Goal: Information Seeking & Learning: Learn about a topic

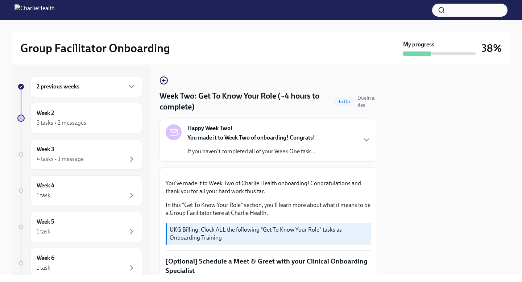
click at [499, 79] on div at bounding box center [447, 169] width 125 height 210
click at [521, 104] on div "Group Facilitator Onboarding My progress 38% 2 previous weeks Week 2 3 tasks • …" at bounding box center [261, 147] width 522 height 254
click at [65, 122] on div "3 tasks • 2 messages" at bounding box center [62, 123] width 50 height 8
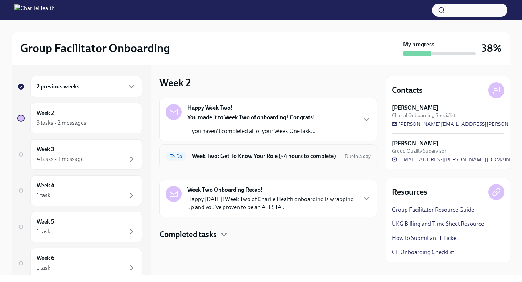
click at [335, 158] on h6 "Week Two: Get To Know Your Role (~4 hours to complete)" at bounding box center [265, 156] width 147 height 8
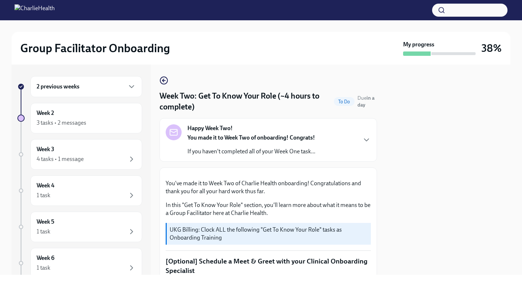
click at [346, 143] on div "Happy Week Two! You made it to Week Two of onboarding! Congrats! If you haven't…" at bounding box center [268, 139] width 205 height 31
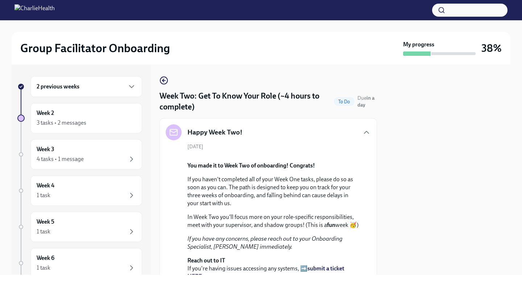
click at [448, 165] on div at bounding box center [447, 169] width 125 height 210
click at [494, 151] on div at bounding box center [447, 169] width 125 height 210
click at [351, 131] on div "Happy Week Two!" at bounding box center [268, 132] width 205 height 16
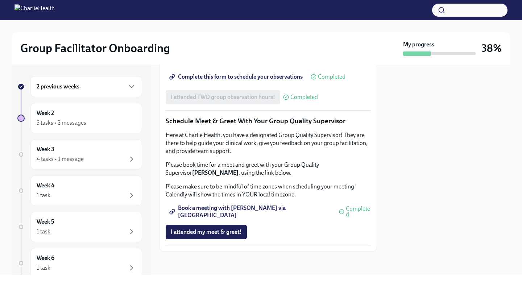
scroll to position [936, 0]
click at [117, 158] on div "4 tasks • 1 message" at bounding box center [86, 159] width 99 height 9
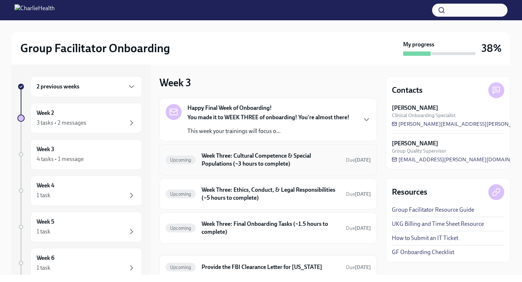
click at [289, 158] on h6 "Week Three: Cultural Competence & Special Populations (~3 hours to complete)" at bounding box center [270, 160] width 138 height 16
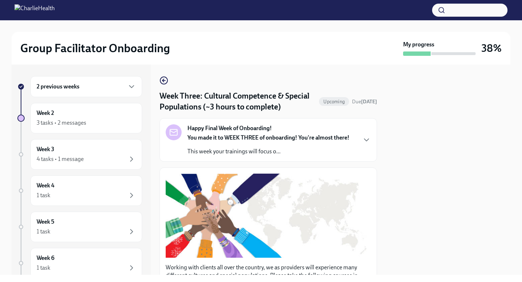
click at [447, 204] on div at bounding box center [447, 169] width 125 height 210
click at [438, 206] on div at bounding box center [447, 169] width 125 height 210
click at [354, 212] on button "Zoom image" at bounding box center [268, 215] width 205 height 84
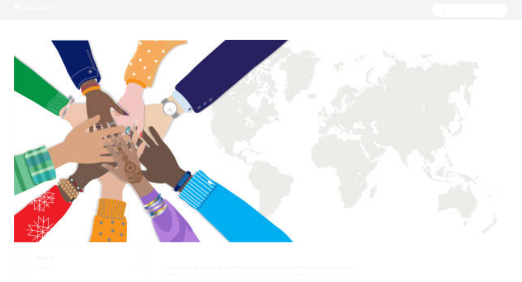
click at [354, 212] on button "Unzoom image" at bounding box center [261, 141] width 522 height 282
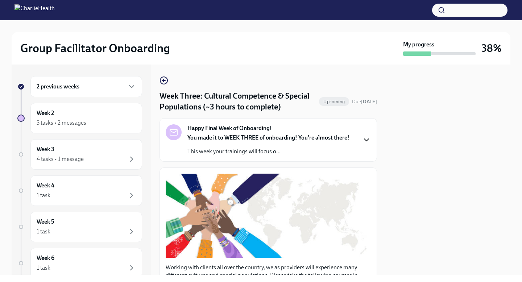
click at [366, 143] on icon "button" at bounding box center [366, 139] width 9 height 9
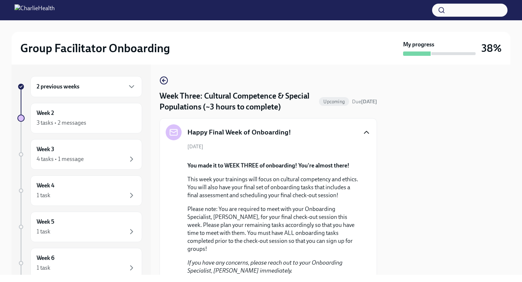
click at [364, 183] on div "[DATE] You made it to WEEK THREE of onboarding! You're almost there! This week …" at bounding box center [268, 242] width 205 height 199
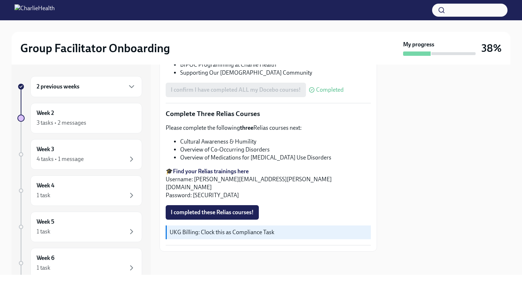
scroll to position [784, 0]
click at [200, 175] on strong "Find your Relias trainings here" at bounding box center [211, 171] width 76 height 7
